Goal: Information Seeking & Learning: Find specific fact

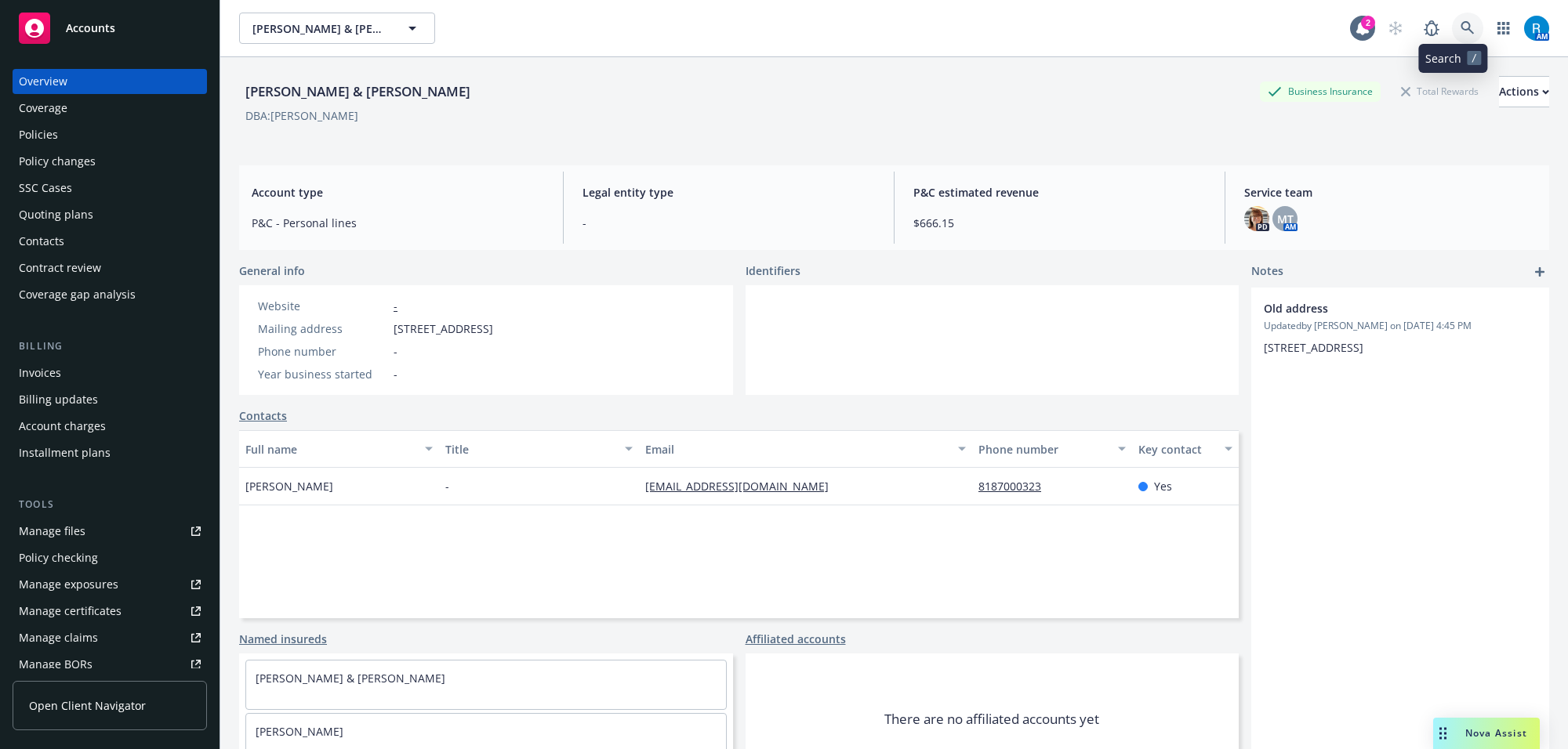
click at [1462, 29] on link at bounding box center [1467, 29] width 32 height 32
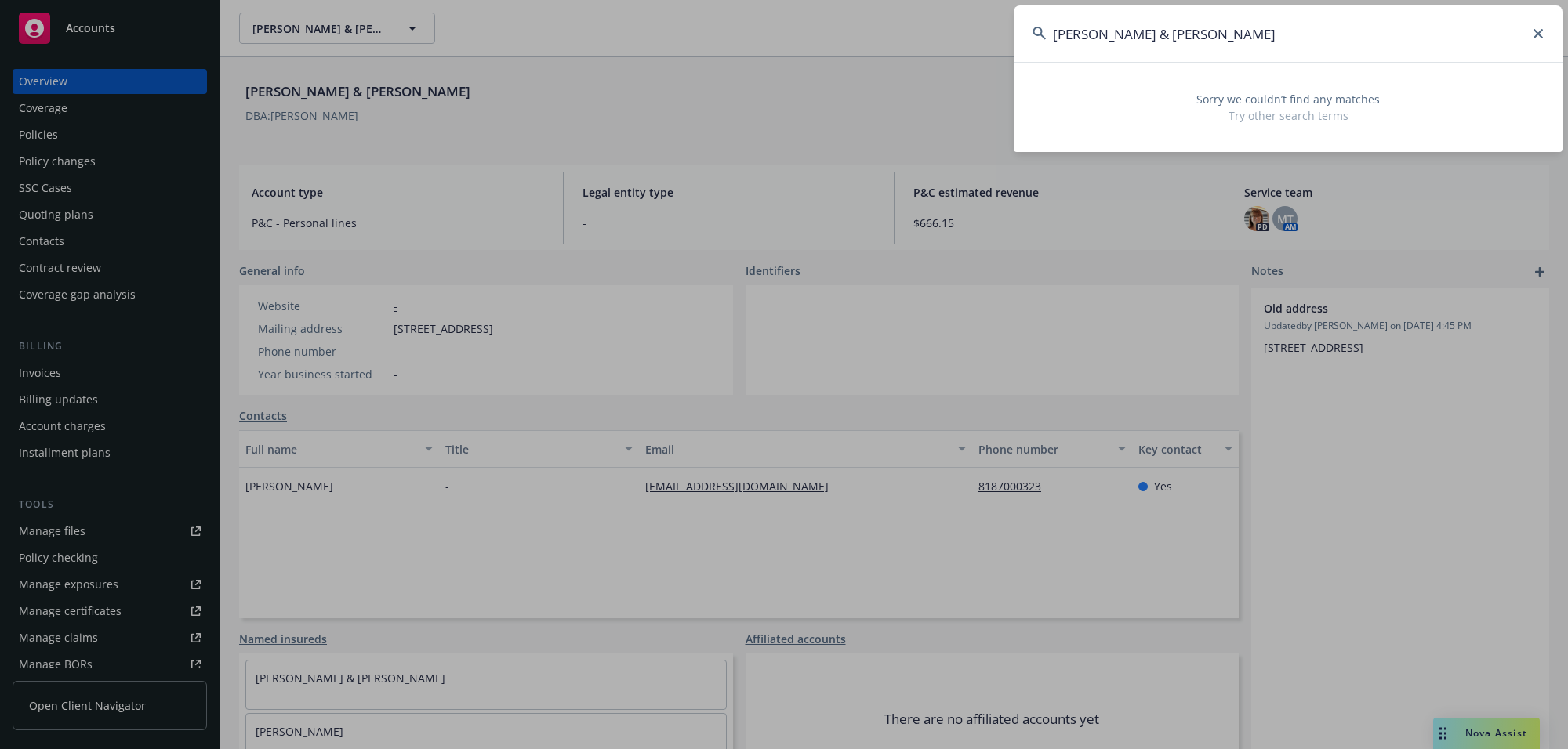
drag, startPoint x: 1235, startPoint y: 49, endPoint x: 1228, endPoint y: 45, distance: 8.1
click at [1236, 48] on input "[PERSON_NAME] & [PERSON_NAME]" at bounding box center [1288, 33] width 549 height 56
drag, startPoint x: 1111, startPoint y: 33, endPoint x: 1314, endPoint y: 32, distance: 203.0
click at [1311, 33] on input "[PERSON_NAME] & [PERSON_NAME]" at bounding box center [1288, 33] width 549 height 56
type input "[PERSON_NAME],"
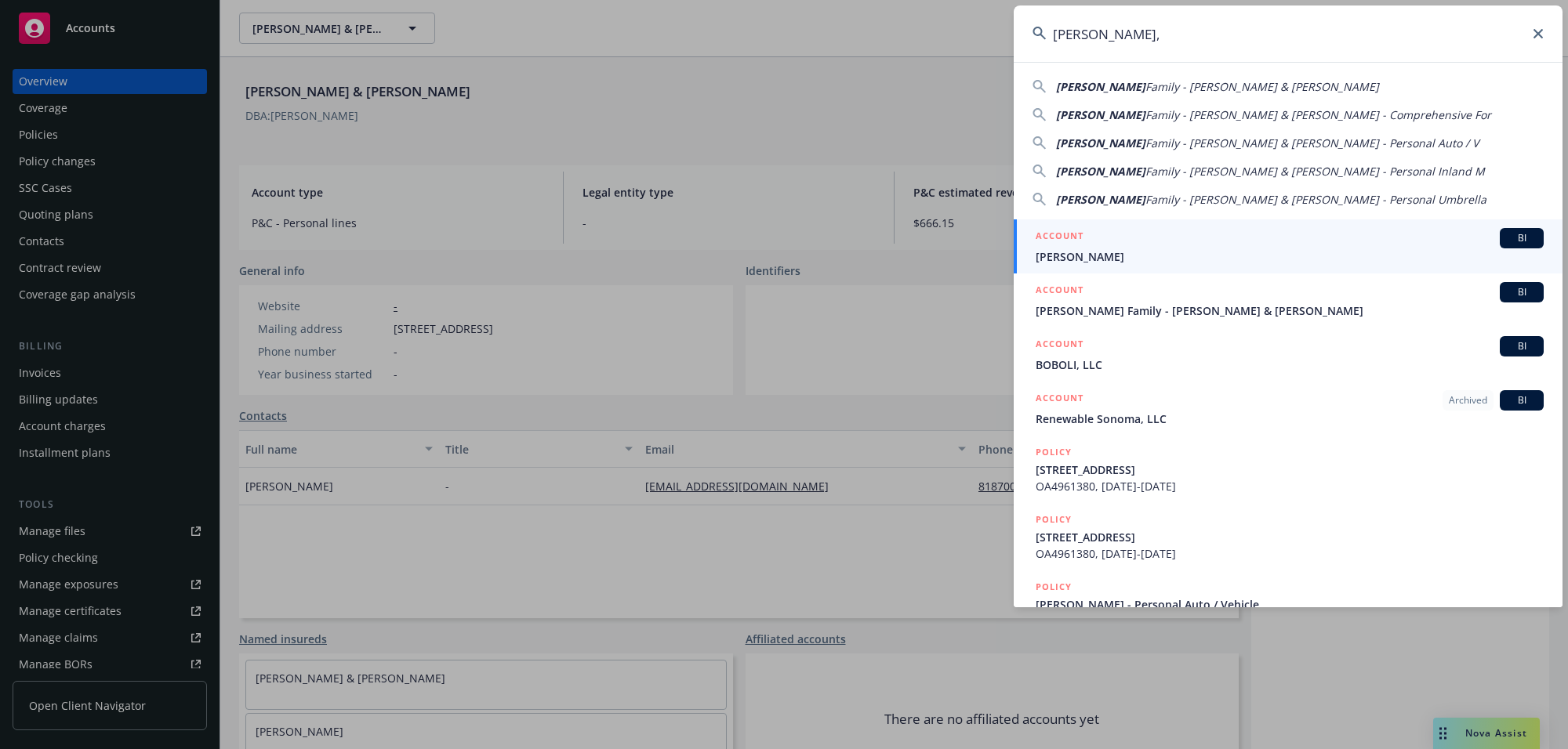
click at [1094, 257] on span "[PERSON_NAME]" at bounding box center [1289, 257] width 508 height 17
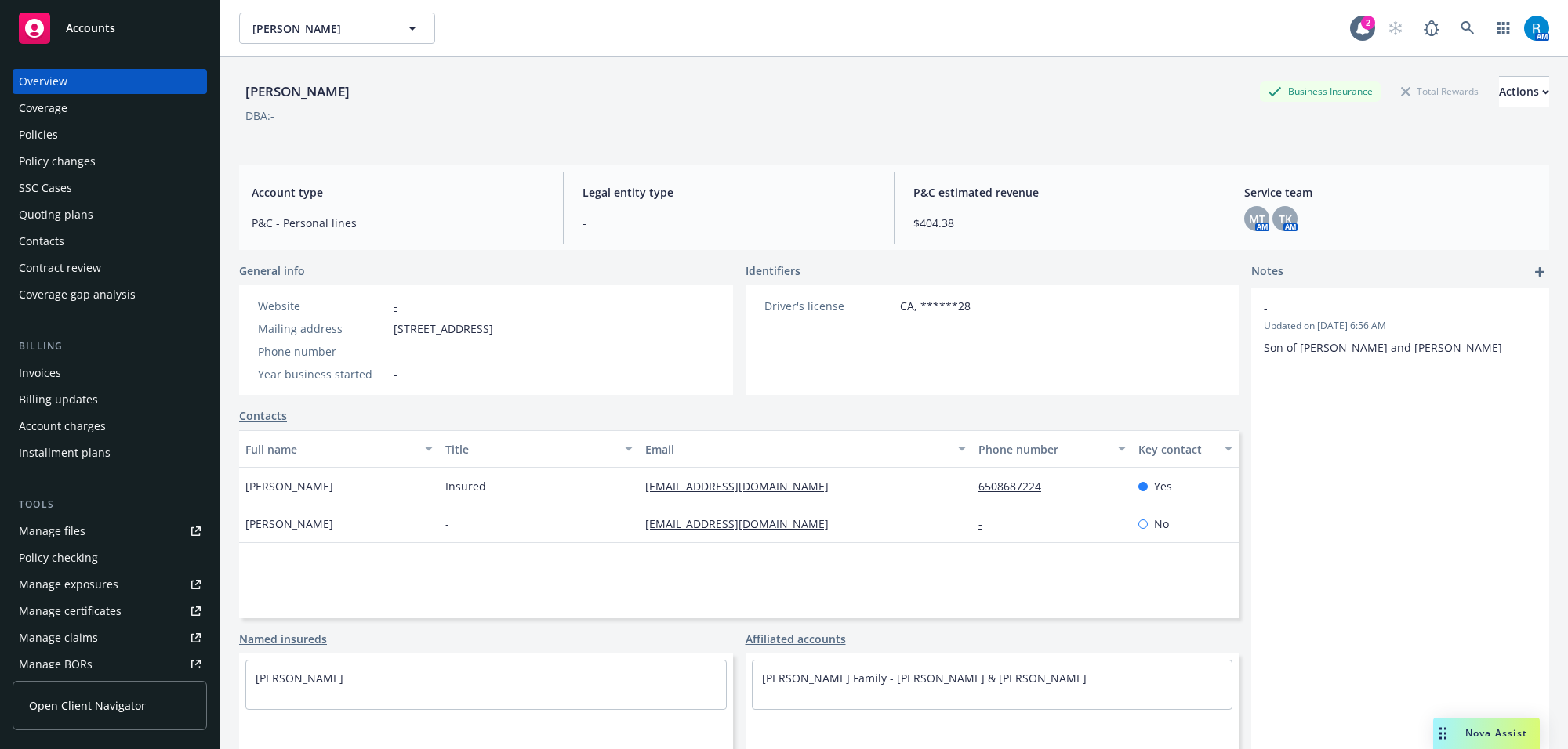
click at [143, 130] on div "Policies" at bounding box center [110, 135] width 182 height 25
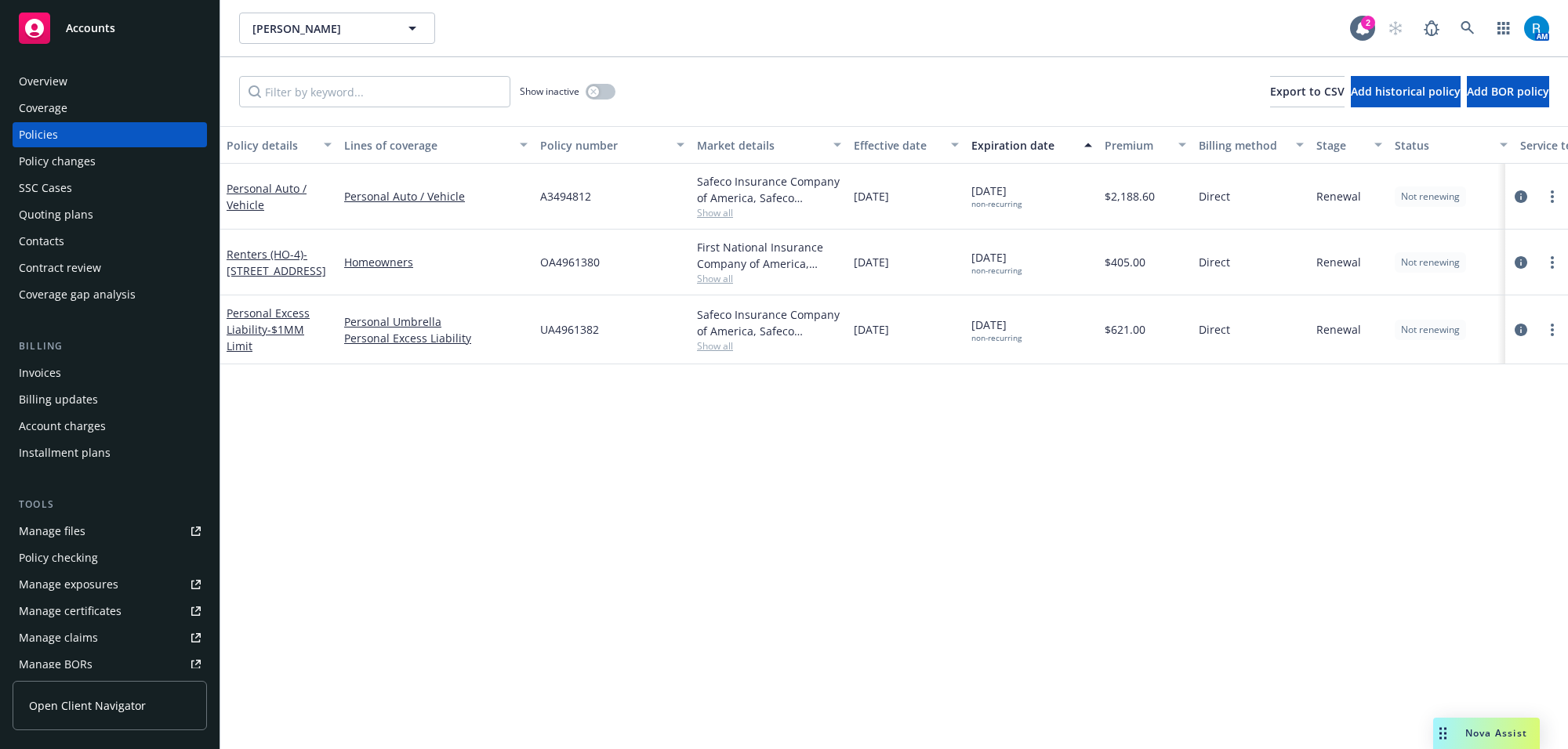
click at [554, 261] on span "OA4961380" at bounding box center [569, 262] width 59 height 17
copy span "OA4961380"
click at [1472, 26] on icon at bounding box center [1467, 29] width 14 height 14
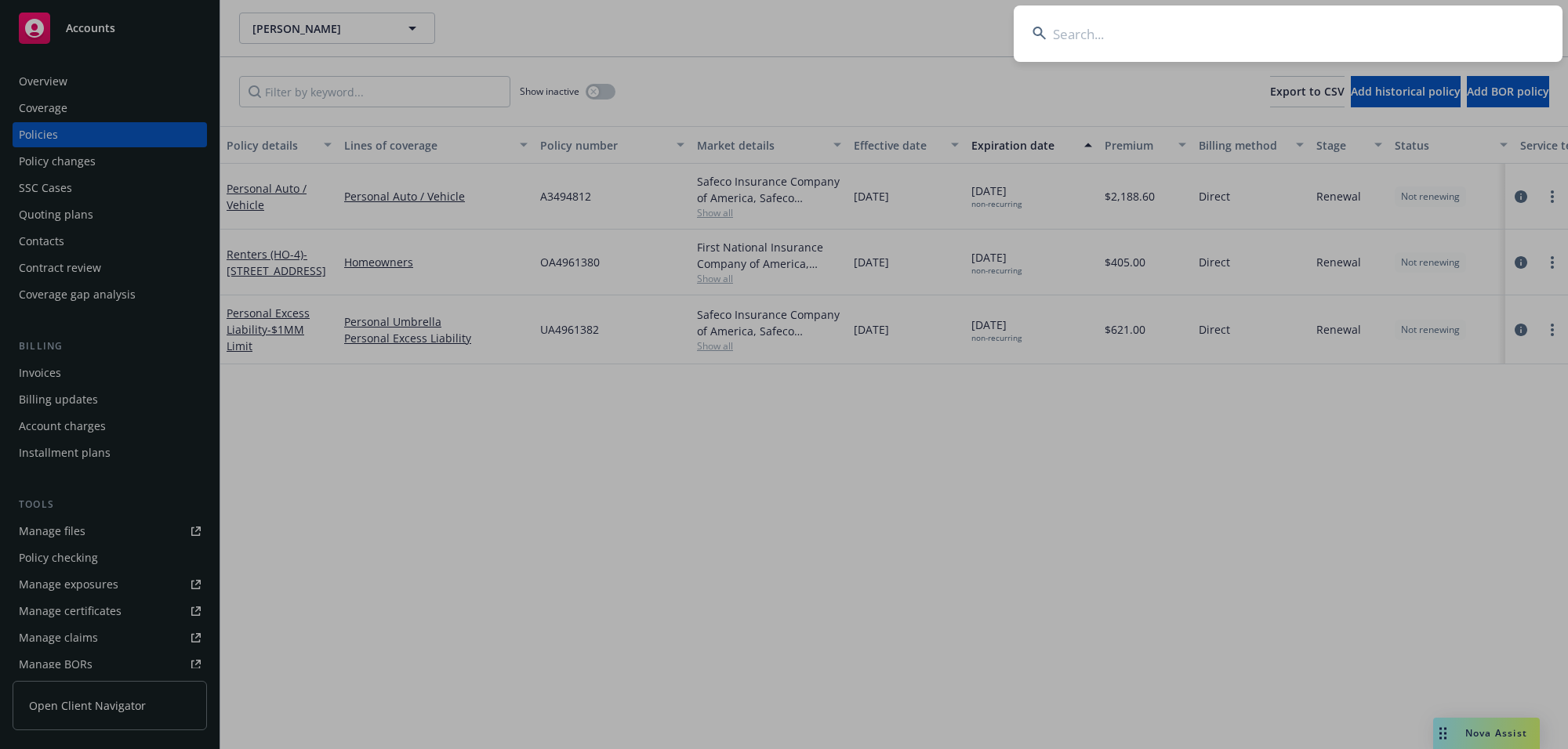
type input "[PERSON_NAME]"
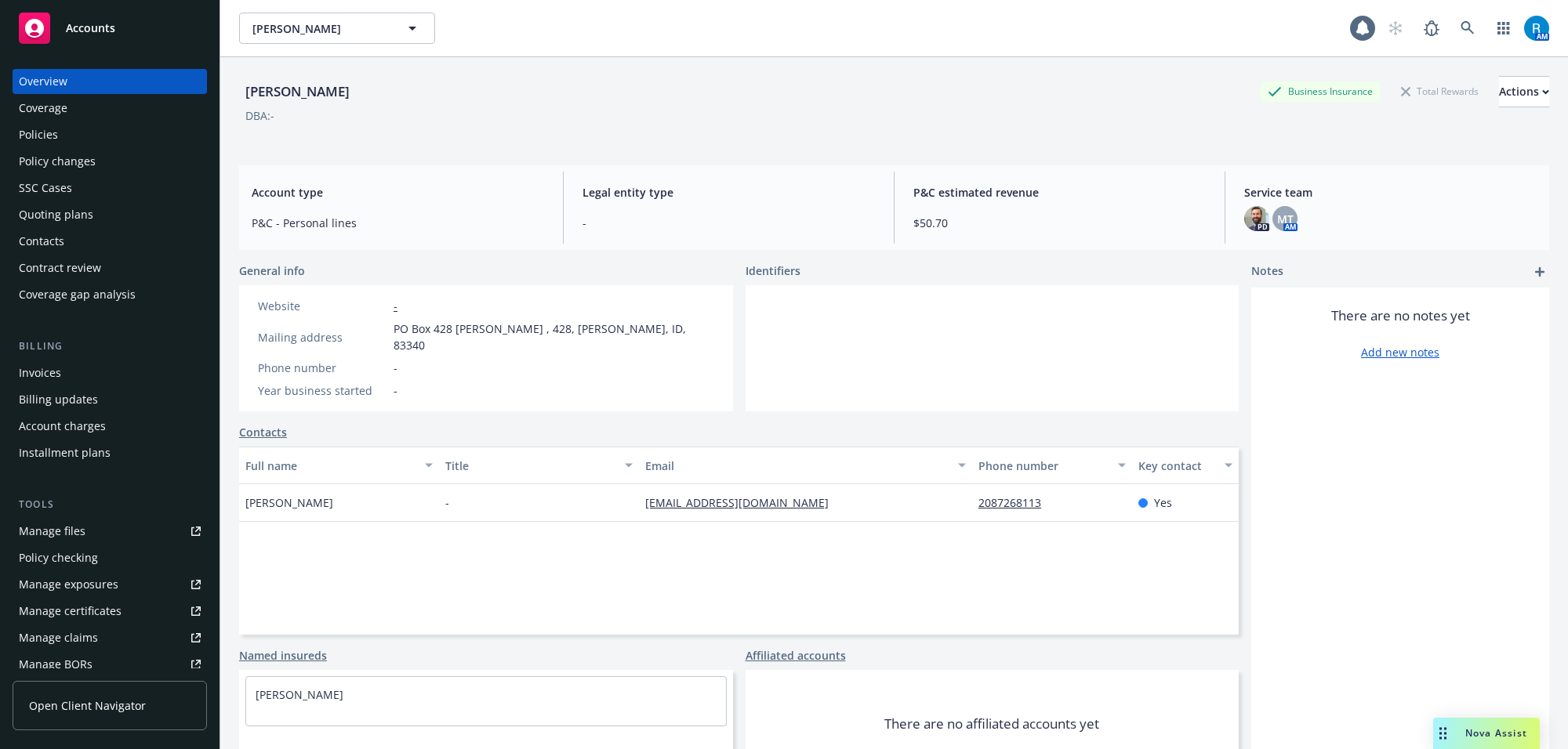
click at [56, 141] on div "Policies" at bounding box center [38, 135] width 39 height 25
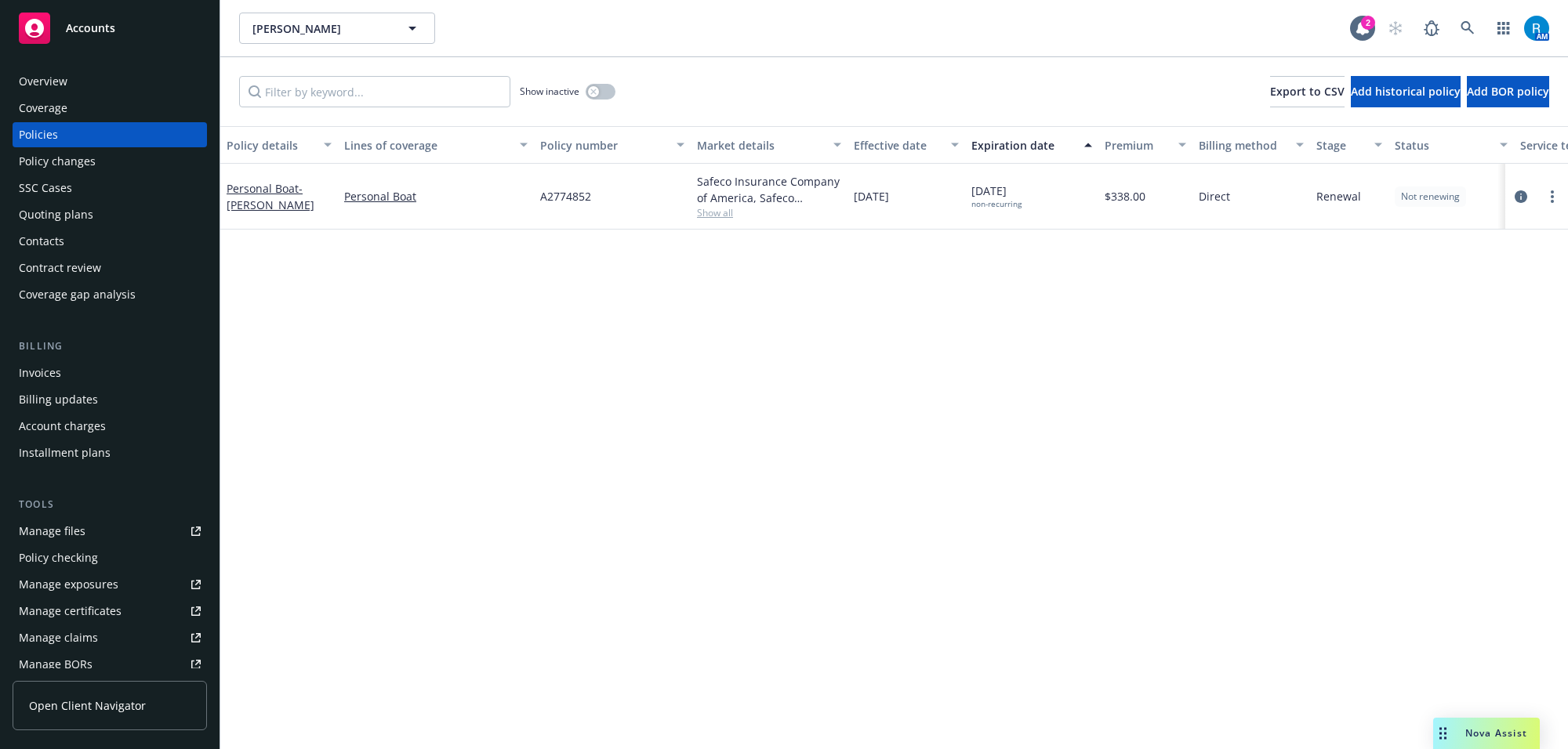
click at [573, 200] on span "A2774852" at bounding box center [565, 196] width 51 height 17
click at [573, 201] on span "A2774852" at bounding box center [565, 196] width 51 height 17
copy span "A2774852"
click at [565, 193] on span "A2774852" at bounding box center [565, 196] width 51 height 17
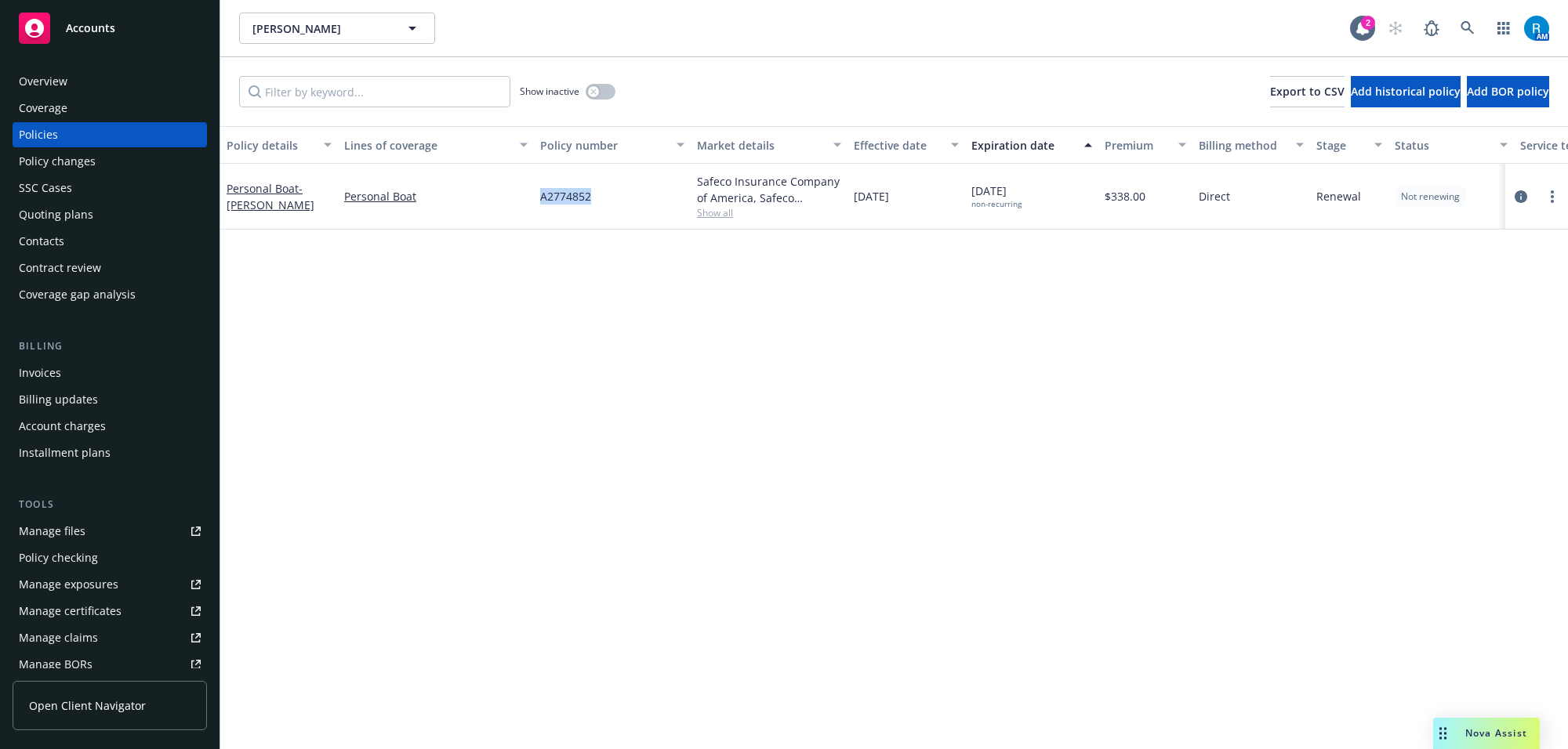
copy span "A2774852"
click at [1471, 26] on icon at bounding box center [1467, 29] width 14 height 14
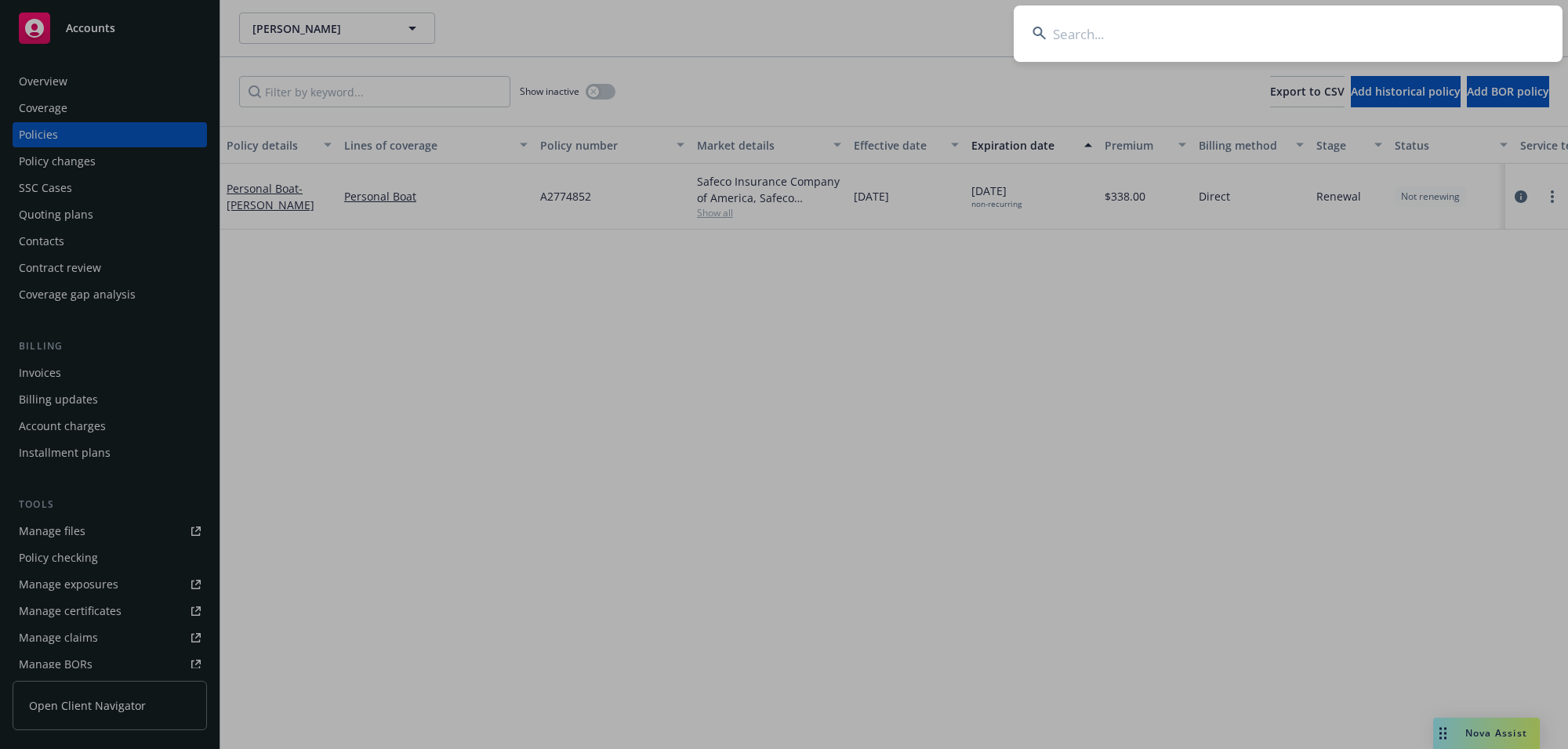
type input "OA864379"
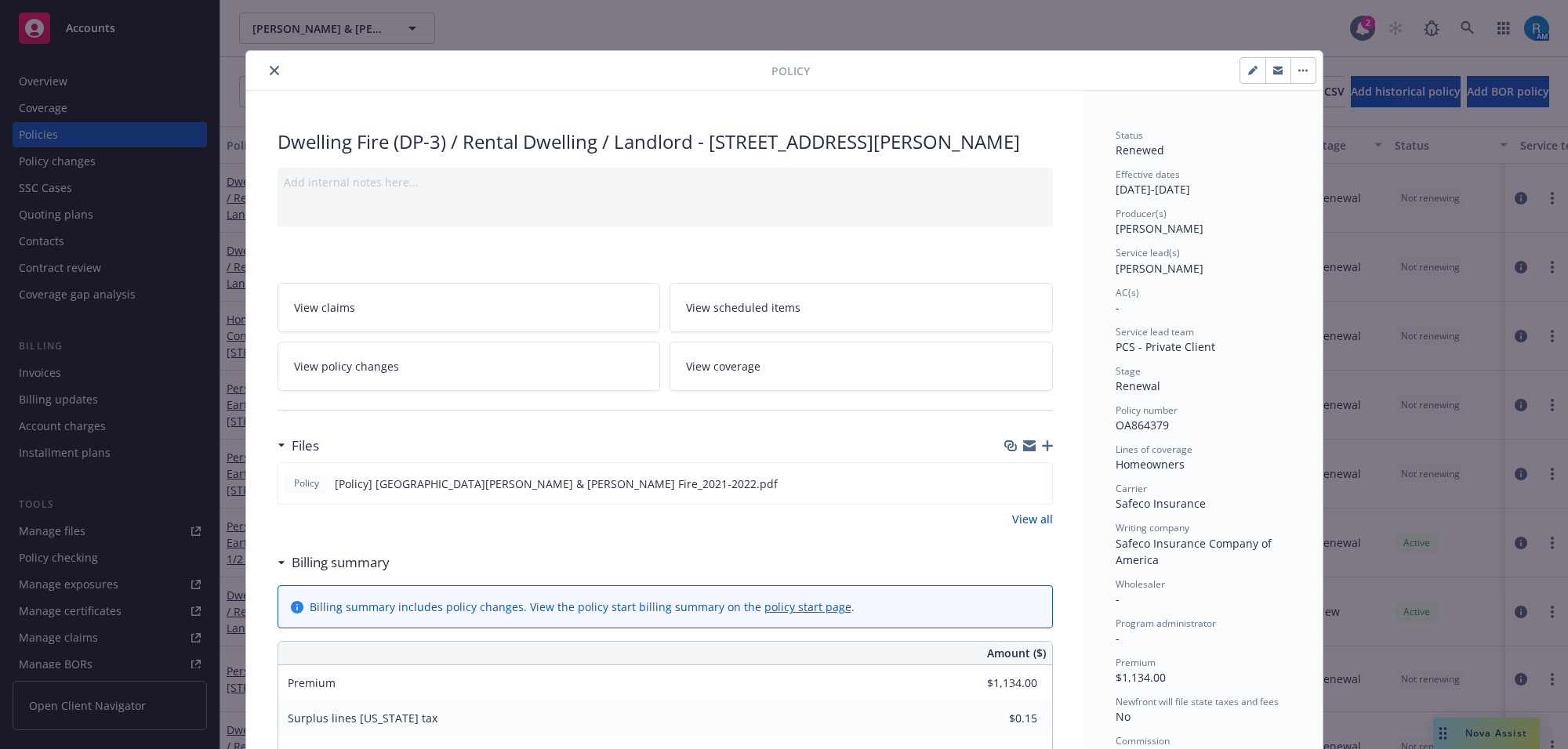
click at [270, 71] on icon "close" at bounding box center [275, 70] width 10 height 10
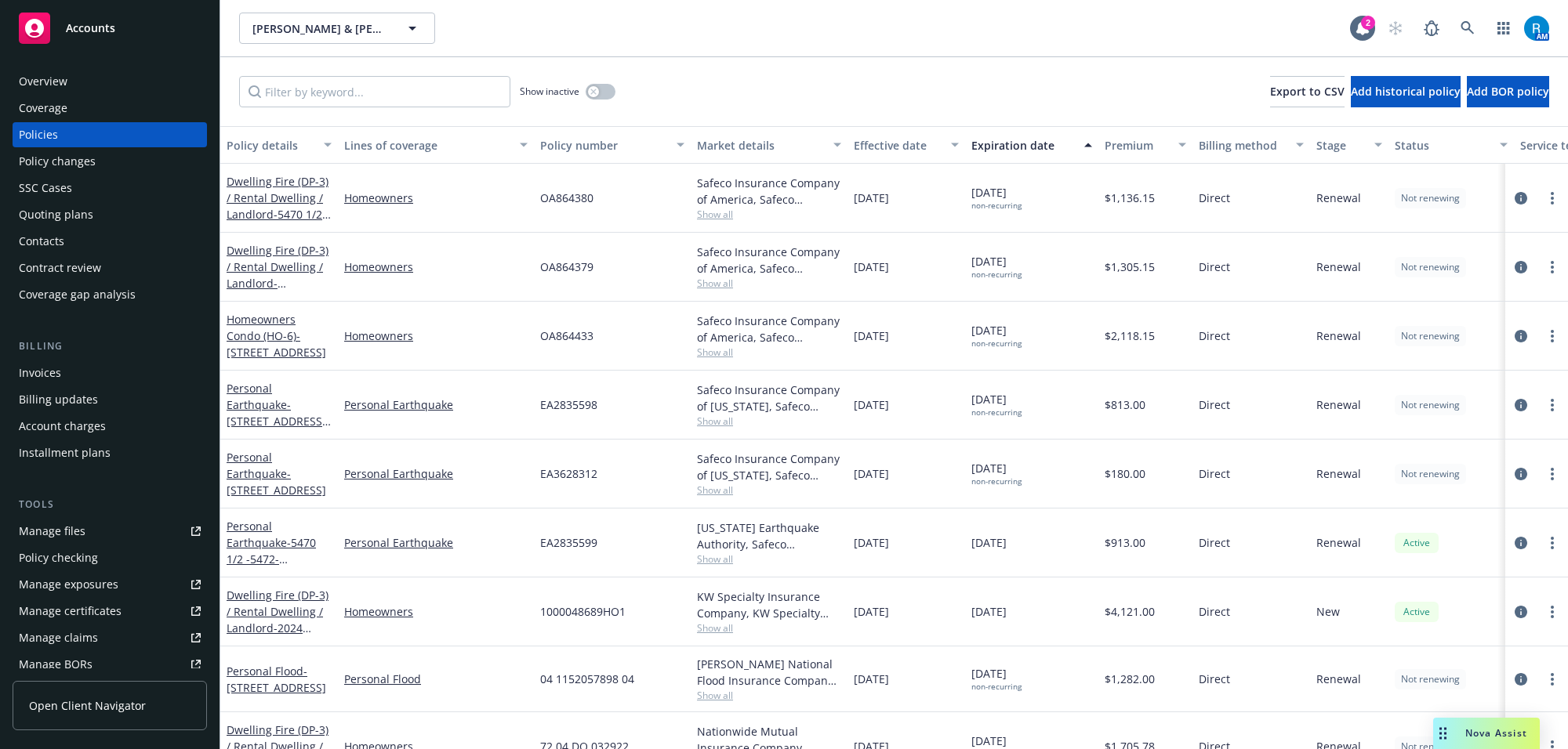
click at [1033, 149] on div "Expiration date" at bounding box center [1023, 145] width 104 height 17
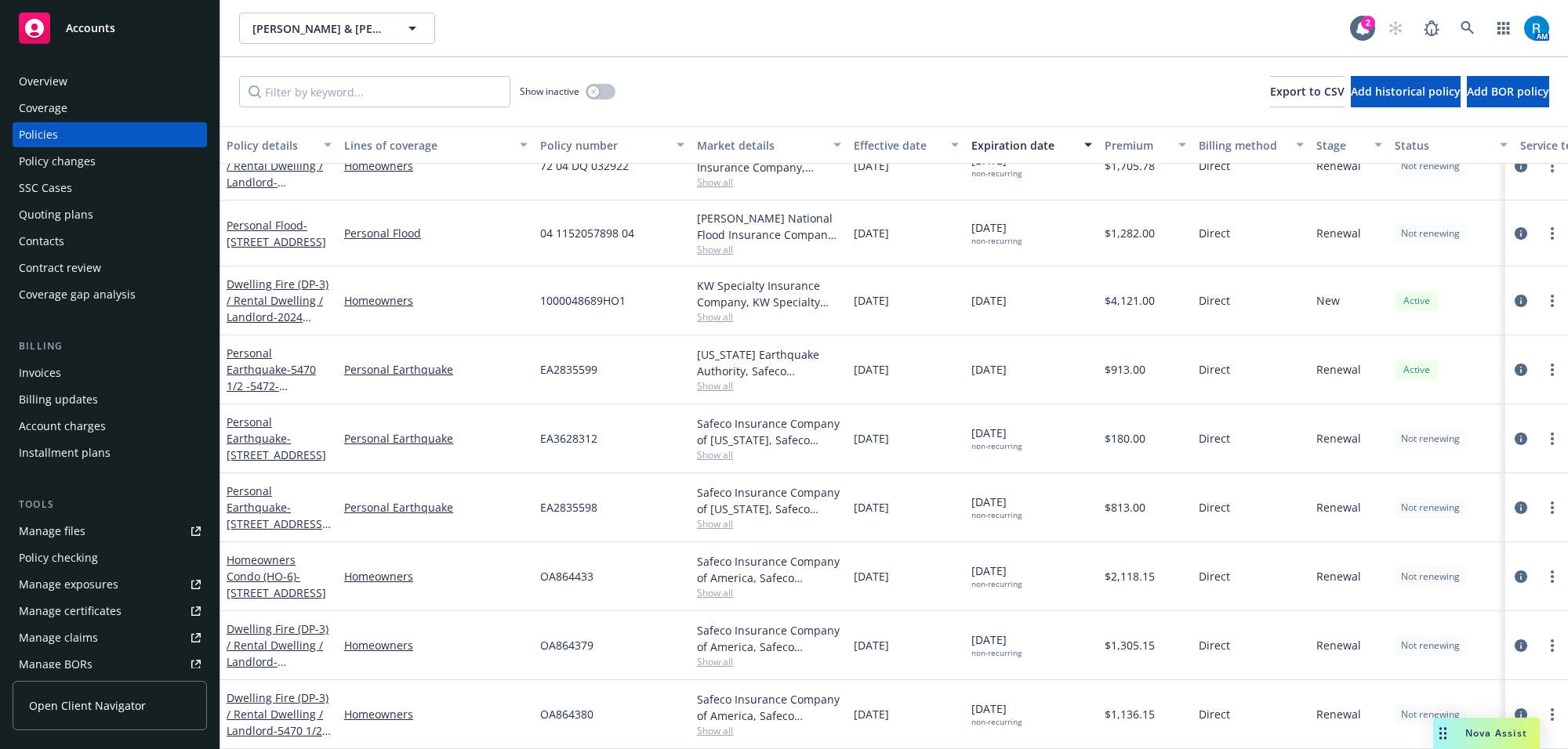
scroll to position [614, 0]
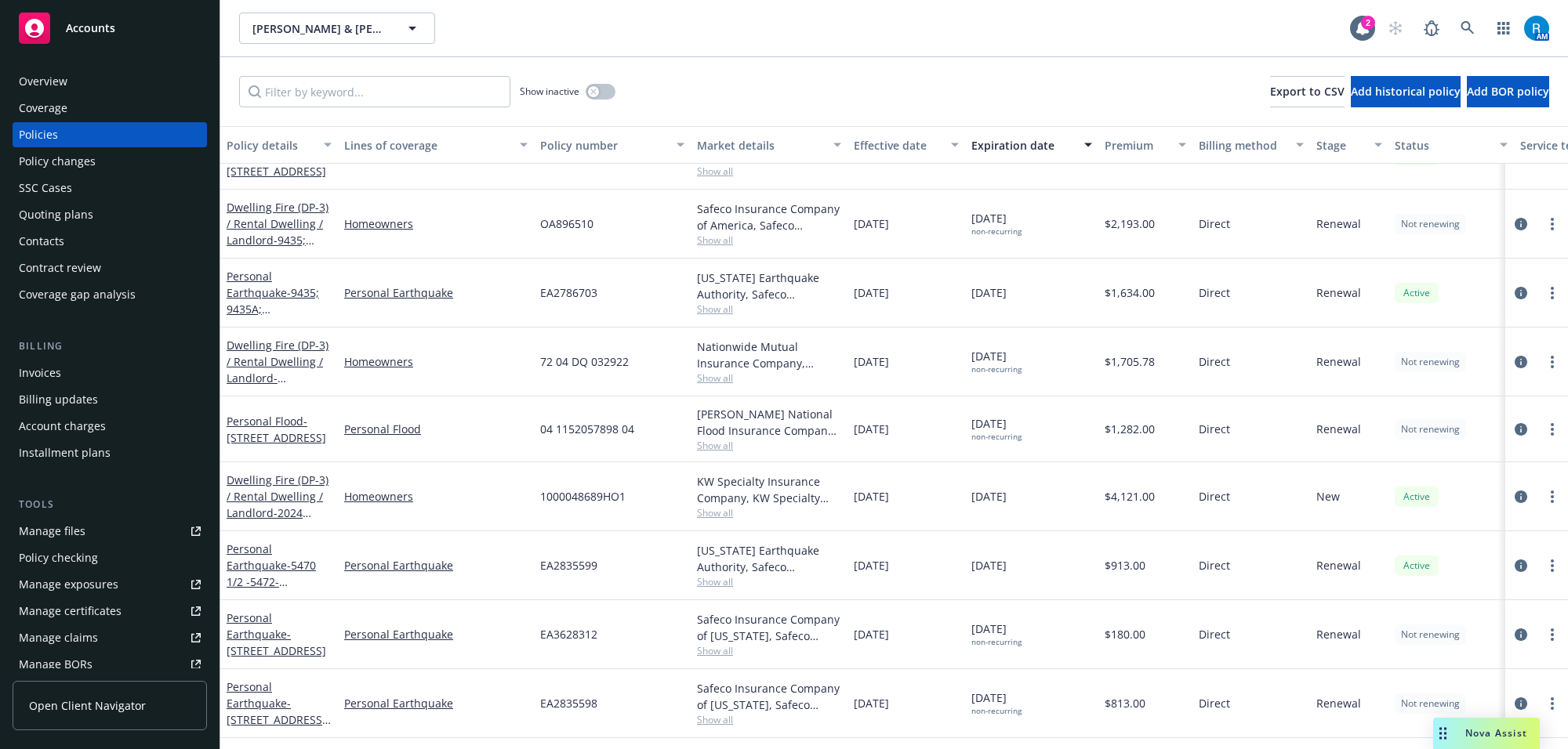
click at [90, 80] on div "Overview" at bounding box center [110, 82] width 182 height 25
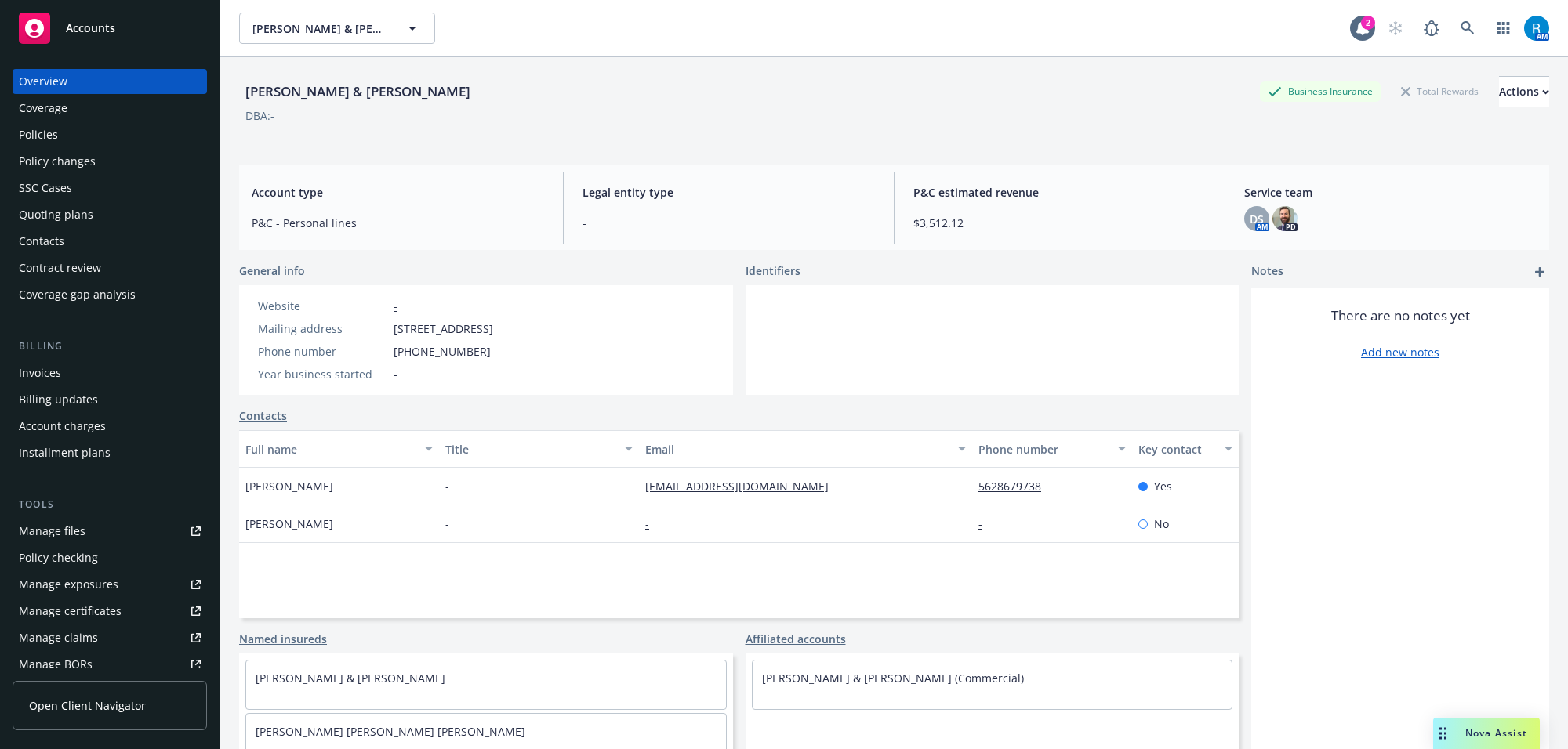
click at [69, 135] on div "Policies" at bounding box center [110, 135] width 182 height 25
